Goal: Find specific page/section: Find specific page/section

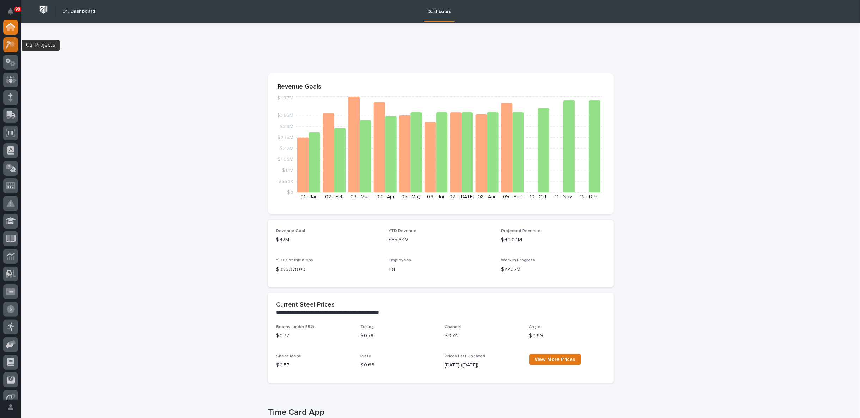
click at [12, 45] on icon at bounding box center [13, 44] width 6 height 7
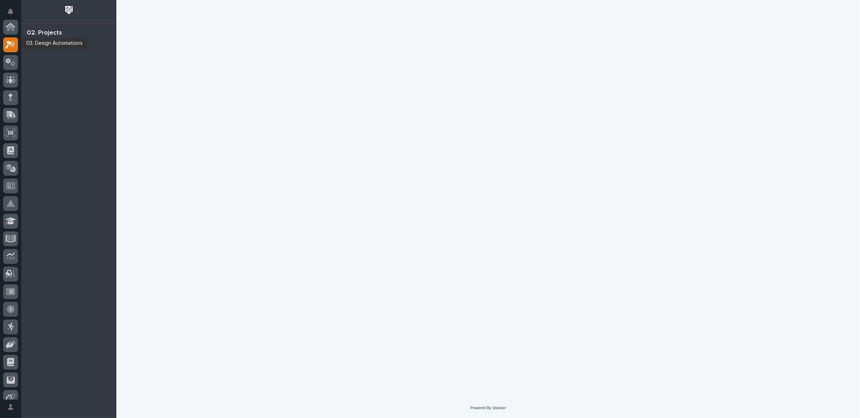
scroll to position [18, 0]
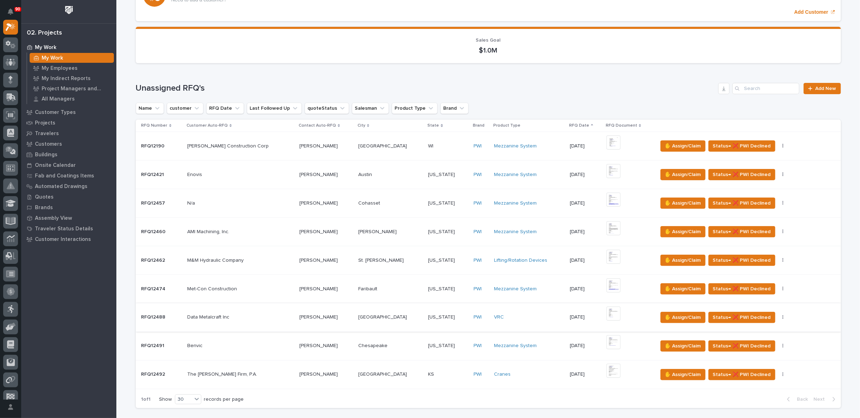
scroll to position [117, 0]
